Goal: Task Accomplishment & Management: Manage account settings

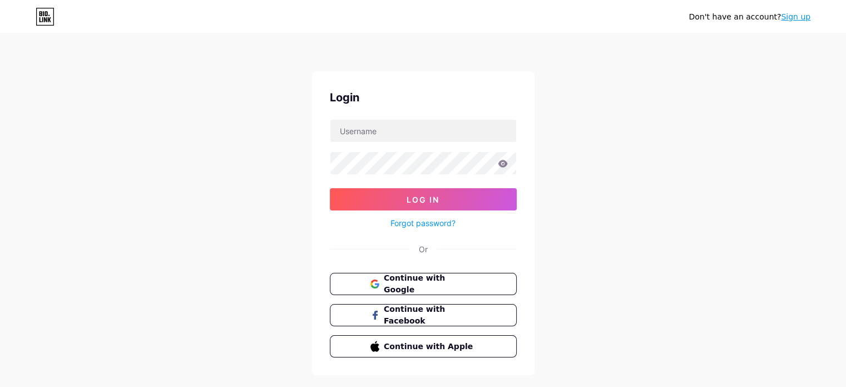
click at [413, 269] on div "Login Log In Forgot password? Or Continue with Google Continue with Facebook Co…" at bounding box center [423, 223] width 223 height 304
click at [414, 279] on span "Continue with Google" at bounding box center [429, 284] width 93 height 24
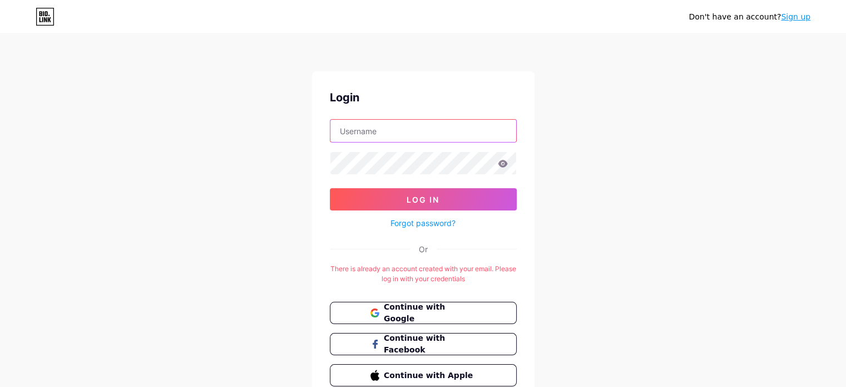
click at [407, 131] on input "text" at bounding box center [423, 131] width 186 height 22
type input "[PERSON_NAME][EMAIL_ADDRESS][DOMAIN_NAME]"
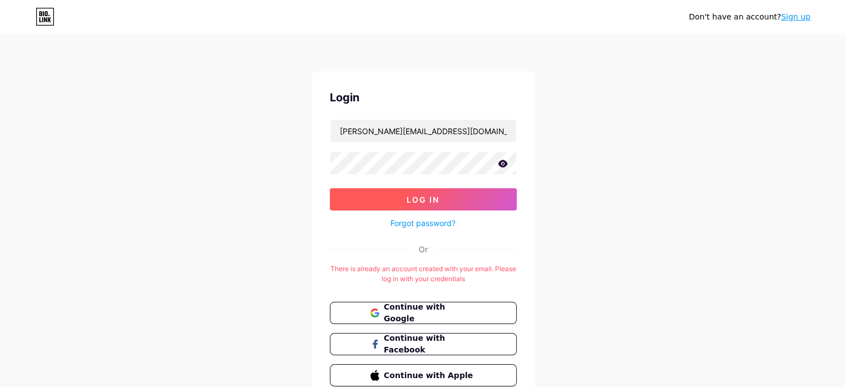
click at [427, 203] on span "Log In" at bounding box center [423, 199] width 33 height 9
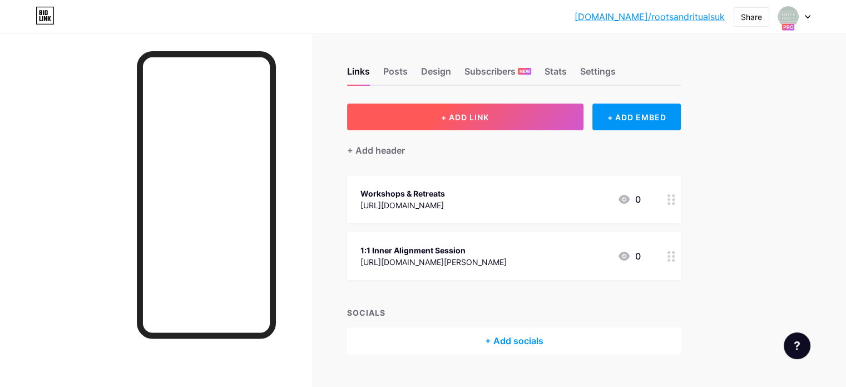
click at [584, 120] on button "+ ADD LINK" at bounding box center [465, 116] width 236 height 27
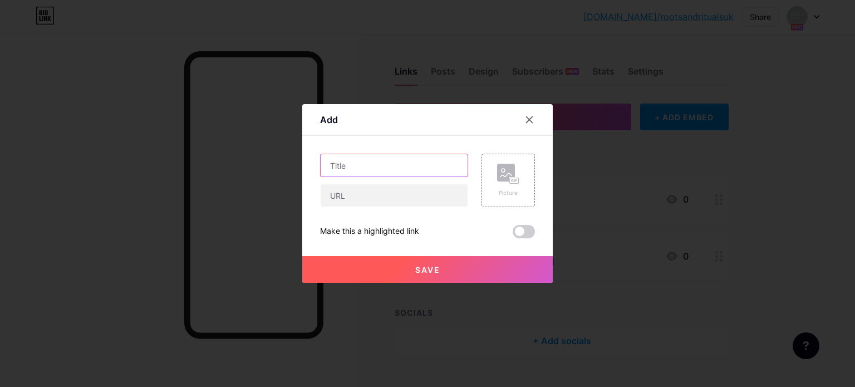
click at [346, 169] on input "text" at bounding box center [393, 165] width 147 height 22
type input "YouTube Channel"
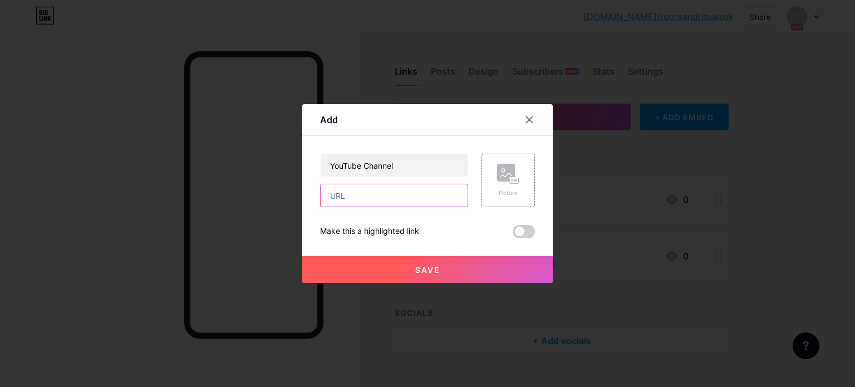
click at [389, 193] on input "text" at bounding box center [393, 195] width 147 height 22
paste input "[URL][DOMAIN_NAME]"
type input "[URL][DOMAIN_NAME]"
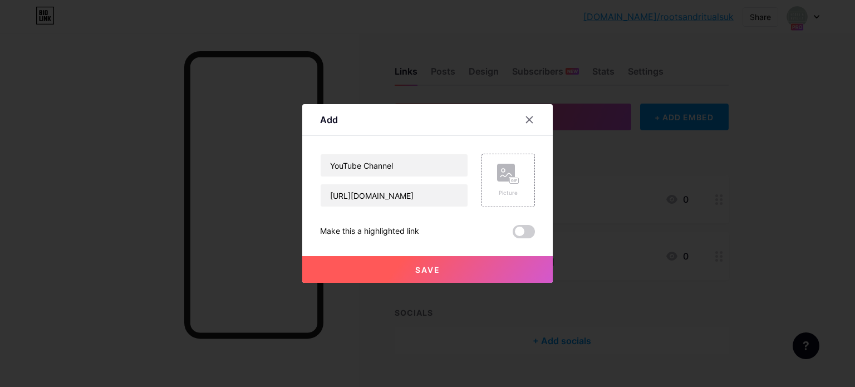
click at [463, 264] on button "Save" at bounding box center [427, 269] width 250 height 27
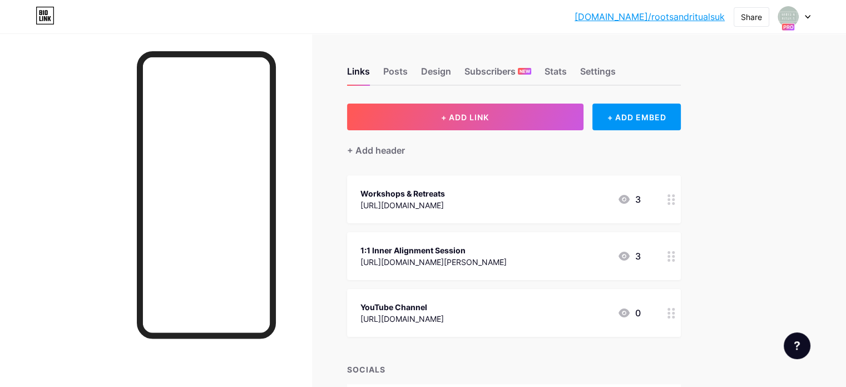
drag, startPoint x: 509, startPoint y: 264, endPoint x: 503, endPoint y: 191, distance: 73.7
click at [503, 191] on span "Workshops & Retreats [URL][DOMAIN_NAME] 3 1:1 Inner Alignment Session [URL][DOM…" at bounding box center [514, 255] width 334 height 161
click at [786, 251] on div "[DOMAIN_NAME]/rootsa... [DOMAIN_NAME]/rootsandritualsuk Share Switch accounts R…" at bounding box center [423, 233] width 846 height 466
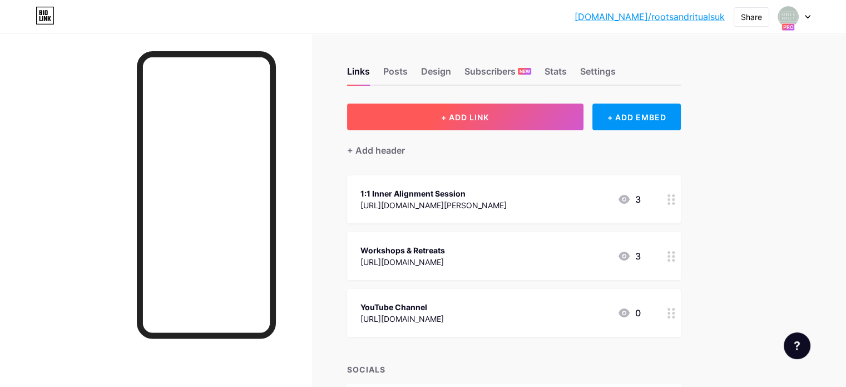
click at [539, 115] on button "+ ADD LINK" at bounding box center [465, 116] width 236 height 27
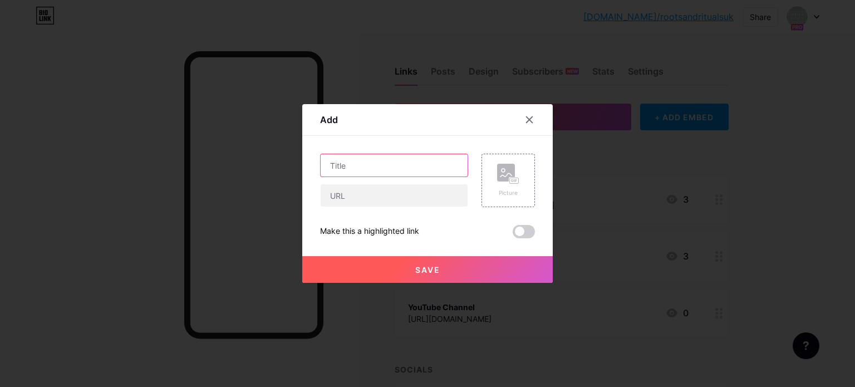
click at [398, 168] on input "text" at bounding box center [393, 165] width 147 height 22
paste input "[DOMAIN_NAME][URL]"
type input "Patreon"
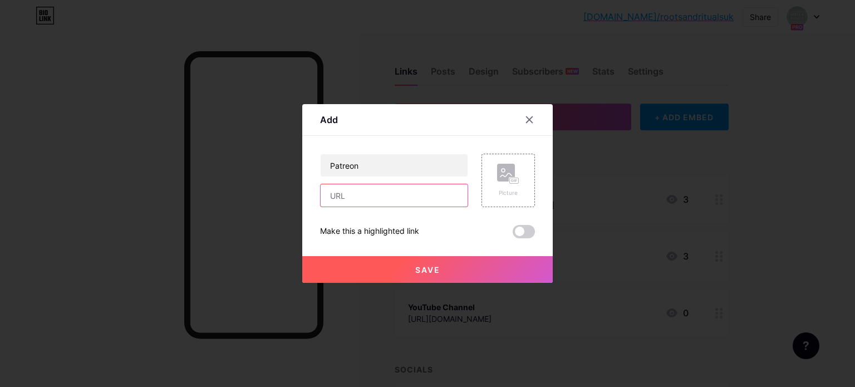
click at [390, 200] on input "text" at bounding box center [393, 195] width 147 height 22
paste input "[DOMAIN_NAME][URL]"
type input "[DOMAIN_NAME][URL]"
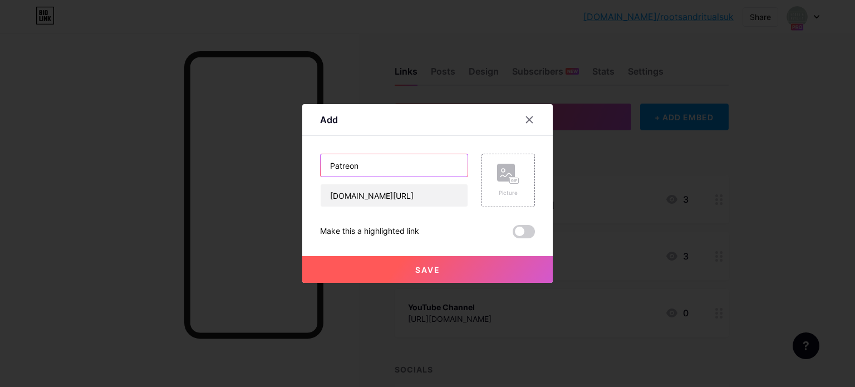
click at [324, 163] on input "Patreon" at bounding box center [393, 165] width 147 height 22
type input "My Patreon"
click at [447, 271] on button "Save" at bounding box center [427, 269] width 250 height 27
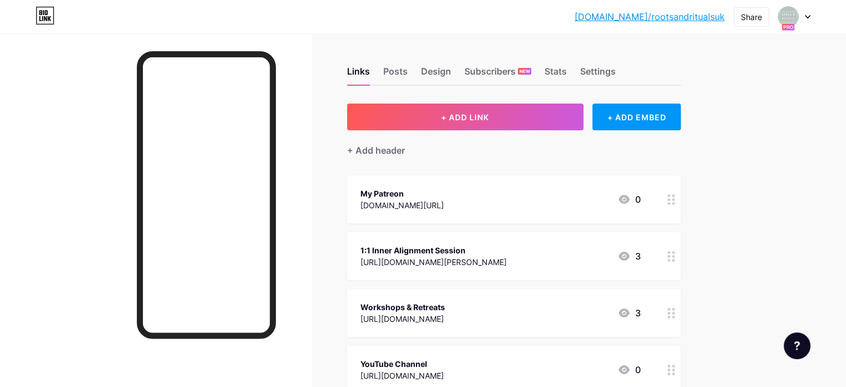
click at [441, 196] on div "My Patreon" at bounding box center [402, 194] width 83 height 12
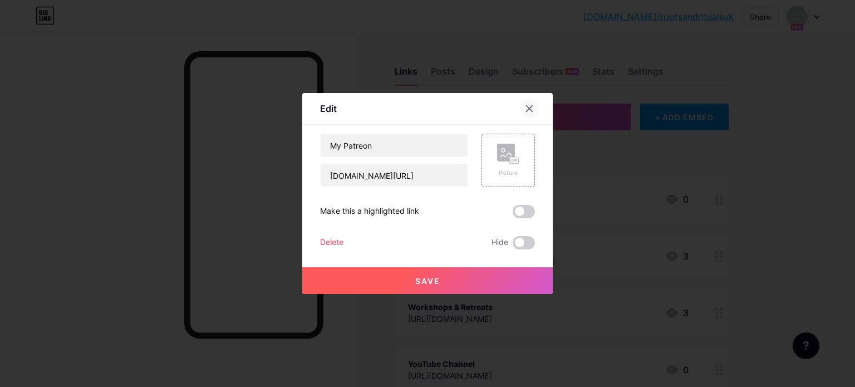
click at [525, 108] on icon at bounding box center [529, 108] width 9 height 9
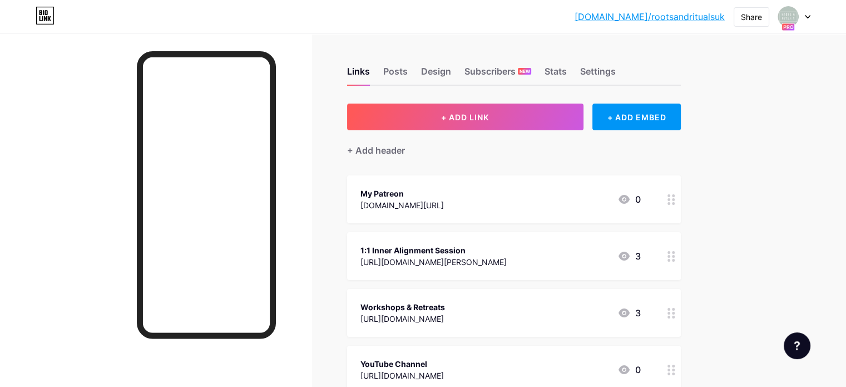
click at [808, 17] on icon at bounding box center [808, 17] width 4 height 3
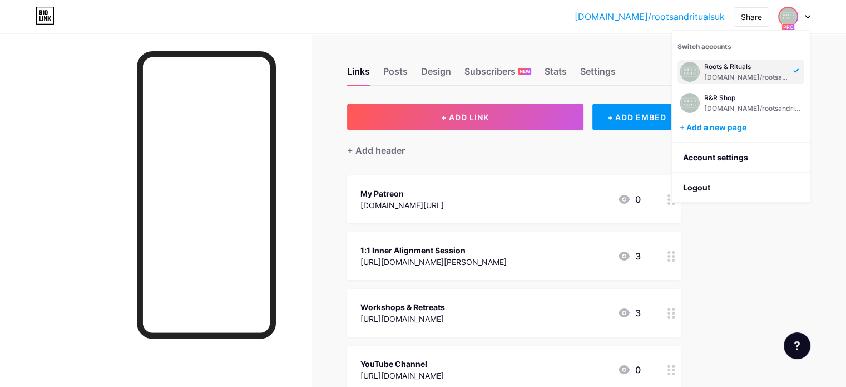
click at [783, 244] on div "[DOMAIN_NAME]/rootsa... [DOMAIN_NAME]/rootsandritualsuk Share Switch accounts R…" at bounding box center [423, 261] width 846 height 523
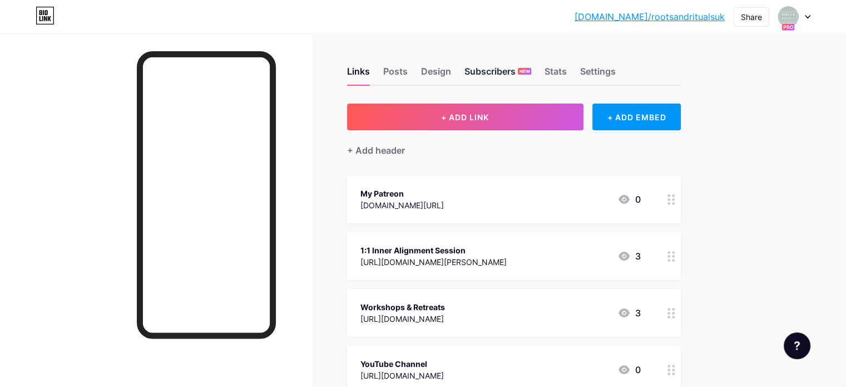
click at [531, 66] on div "Subscribers NEW" at bounding box center [498, 75] width 67 height 20
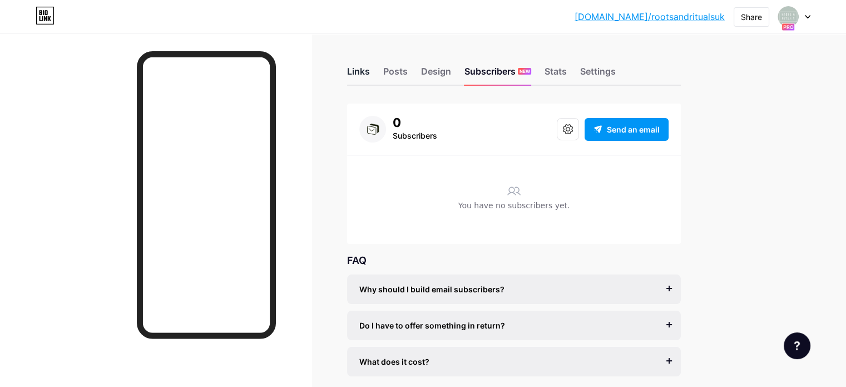
click at [370, 73] on div "Links" at bounding box center [358, 75] width 23 height 20
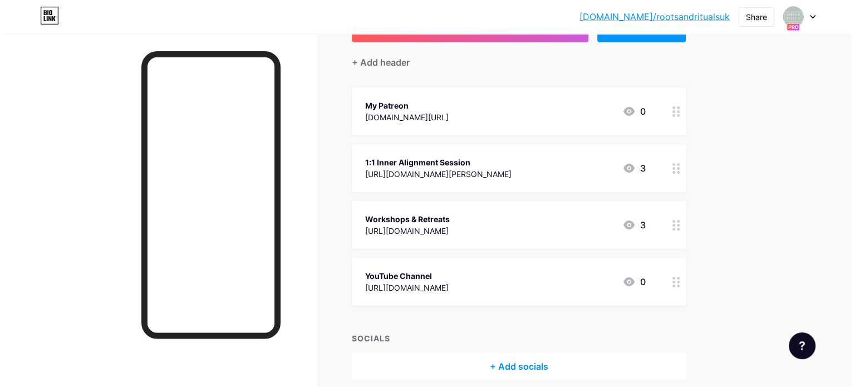
scroll to position [90, 0]
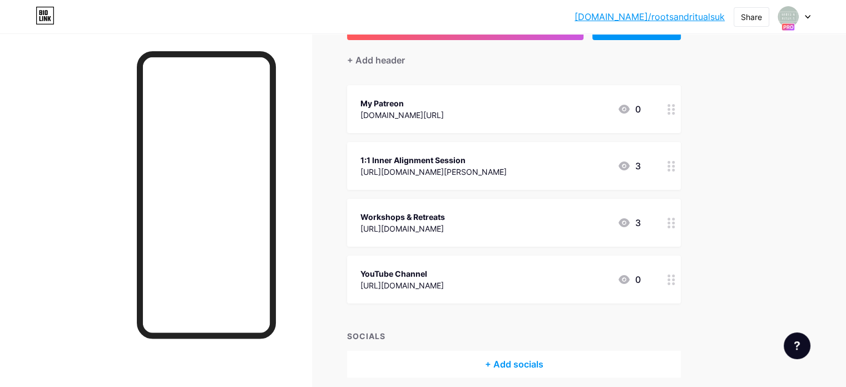
click at [576, 164] on div "1:1 Inner Alignment Session [URL][DOMAIN_NAME][PERSON_NAME] 3" at bounding box center [501, 166] width 280 height 26
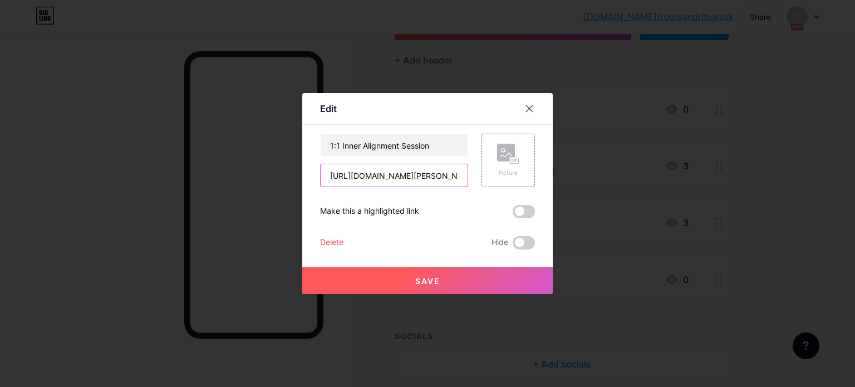
click at [424, 173] on input "[URL][DOMAIN_NAME][PERSON_NAME]" at bounding box center [393, 175] width 147 height 22
type input "[URL][DOMAIN_NAME]"
click at [426, 283] on span "Save" at bounding box center [427, 280] width 25 height 9
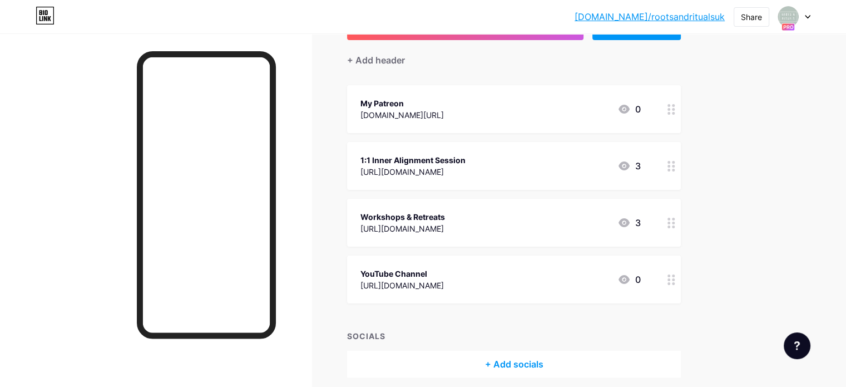
click at [444, 288] on div "[URL][DOMAIN_NAME]" at bounding box center [402, 285] width 83 height 12
